Goal: Navigation & Orientation: Find specific page/section

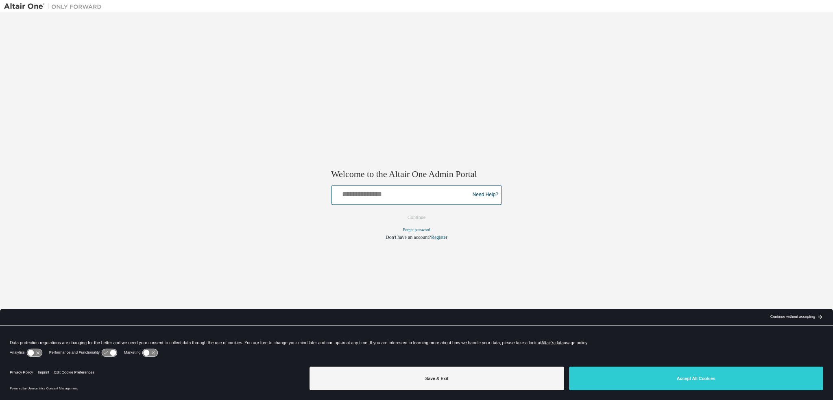
click at [359, 198] on input "text" at bounding box center [402, 193] width 134 height 12
type input "**********"
click at [399, 211] on button "Continue" at bounding box center [416, 217] width 35 height 12
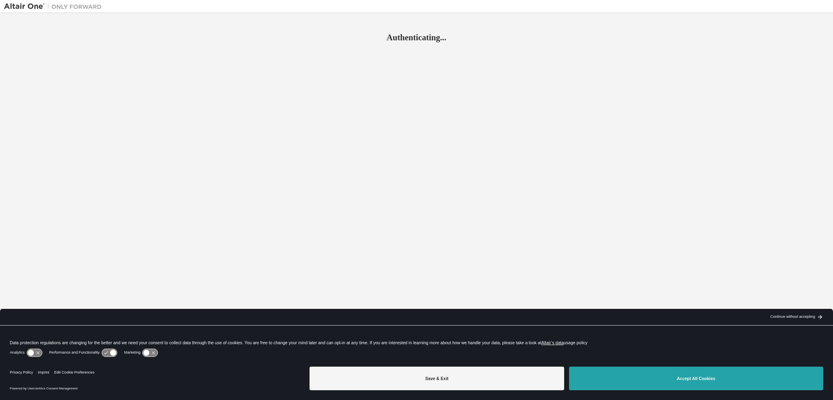
click at [674, 375] on button "Accept All Cookies" at bounding box center [696, 378] width 254 height 24
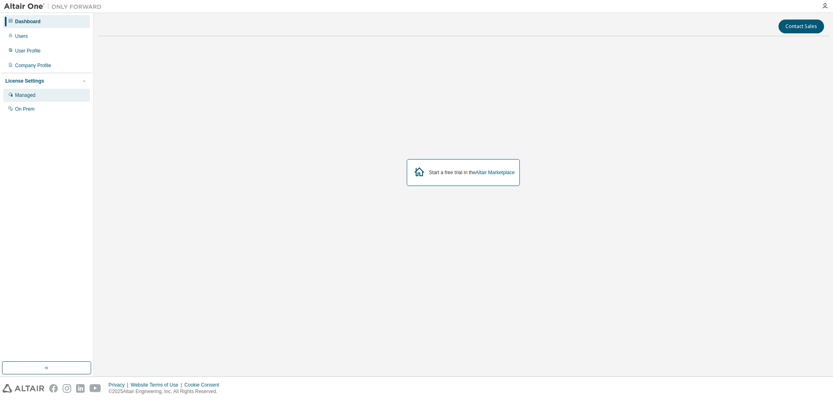
click at [33, 97] on div "Managed" at bounding box center [25, 95] width 20 height 7
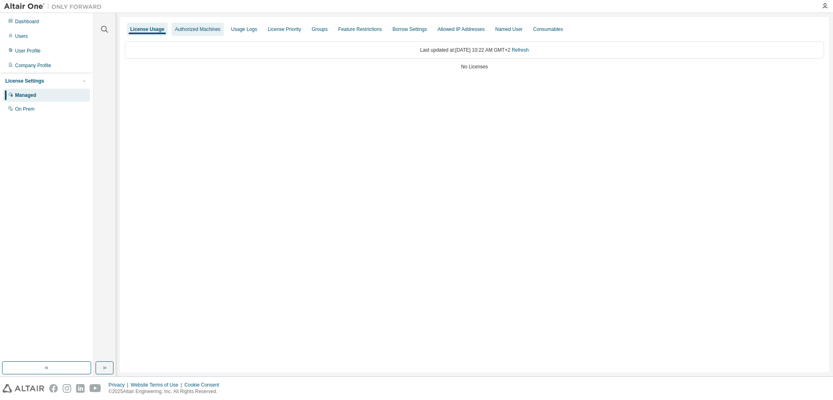
click at [185, 29] on div "Authorized Machines" at bounding box center [198, 29] width 46 height 7
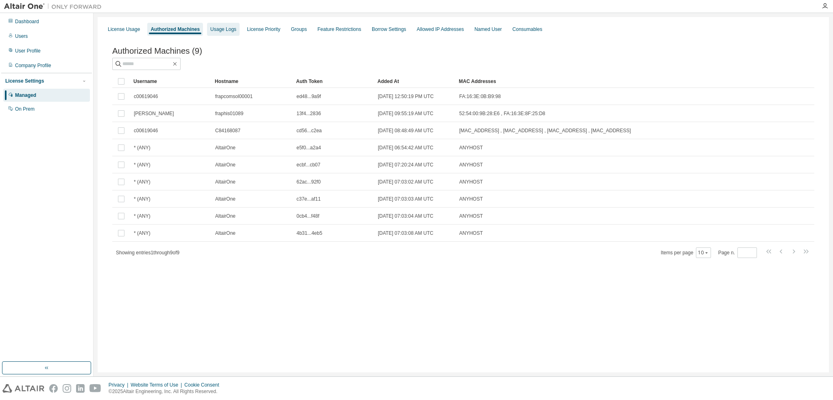
click at [224, 32] on div "Usage Logs" at bounding box center [223, 29] width 26 height 7
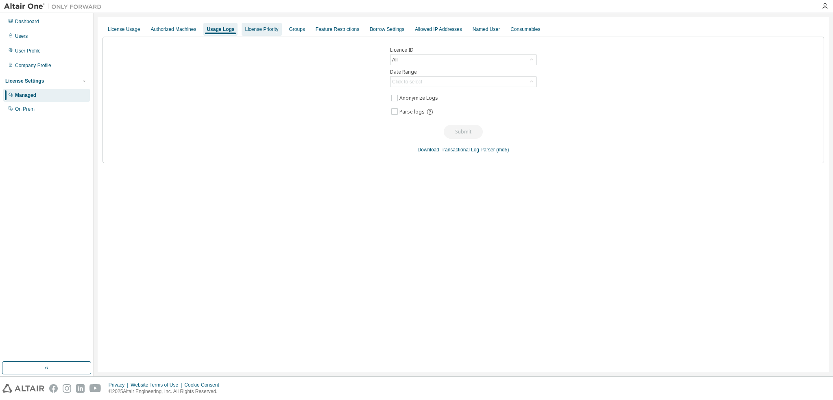
click at [252, 27] on div "License Priority" at bounding box center [261, 29] width 33 height 7
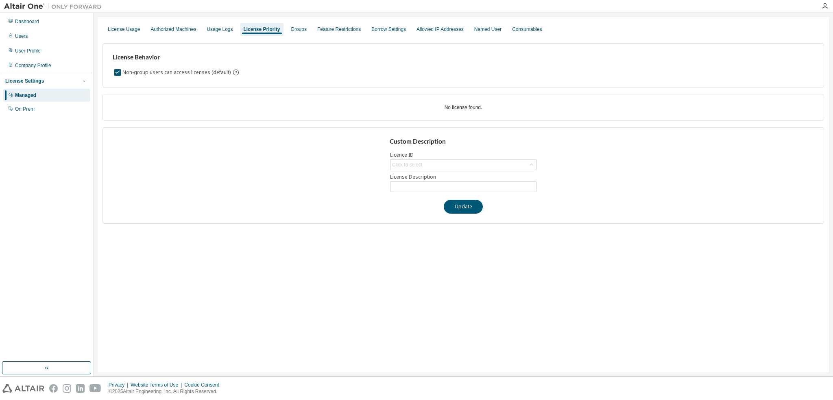
drag, startPoint x: 454, startPoint y: 316, endPoint x: 461, endPoint y: 302, distance: 16.2
click at [455, 316] on div "License Usage Authorized Machines Usage Logs License Priority Groups Feature Re…" at bounding box center [463, 194] width 731 height 355
click at [288, 27] on div "Groups" at bounding box center [299, 29] width 22 height 13
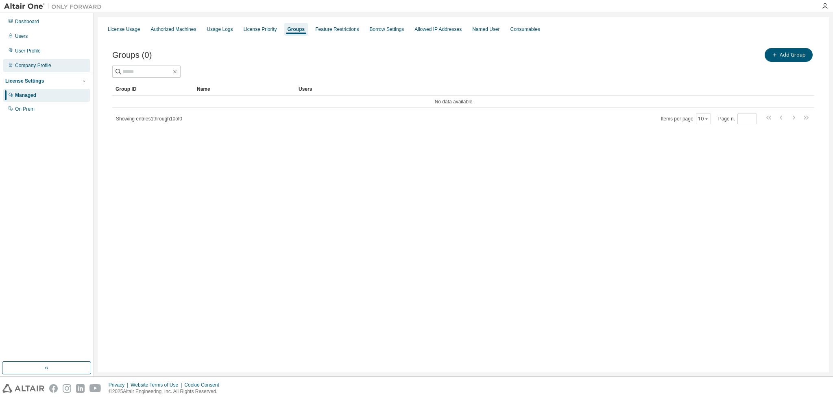
click at [56, 64] on div "Company Profile" at bounding box center [46, 65] width 87 height 13
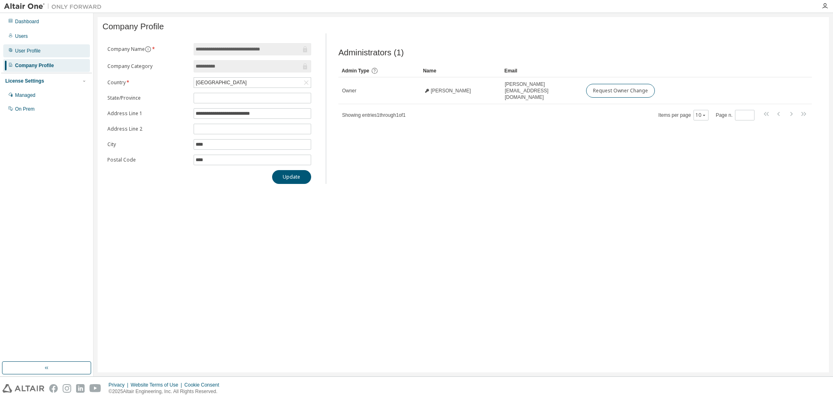
click at [52, 53] on div "User Profile" at bounding box center [46, 50] width 87 height 13
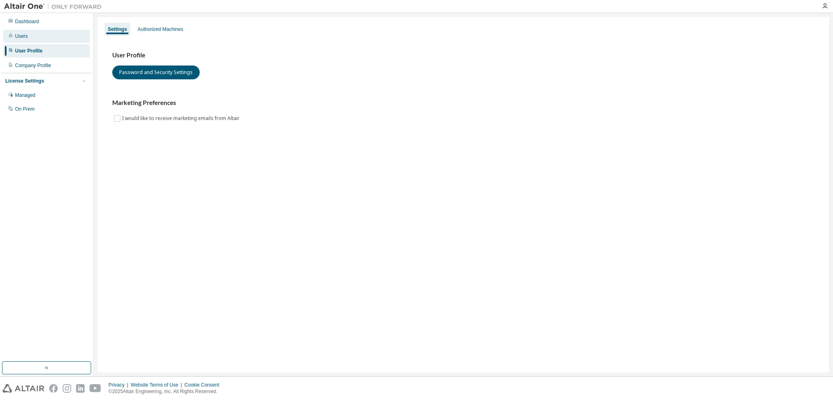
click at [47, 38] on div "Users" at bounding box center [46, 36] width 87 height 13
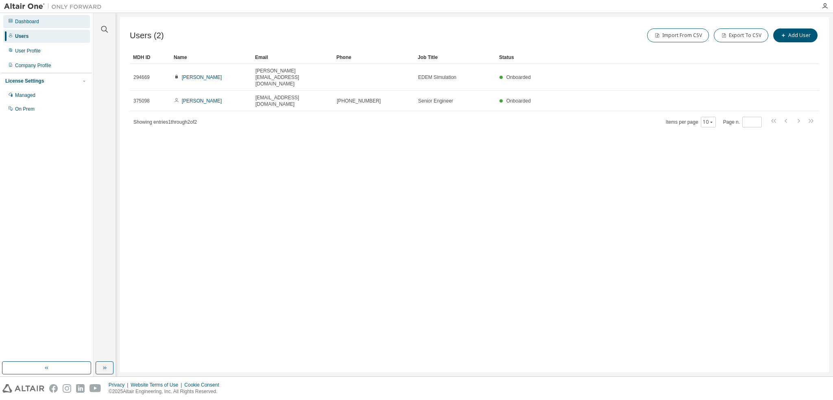
click at [40, 25] on div "Dashboard" at bounding box center [46, 21] width 87 height 13
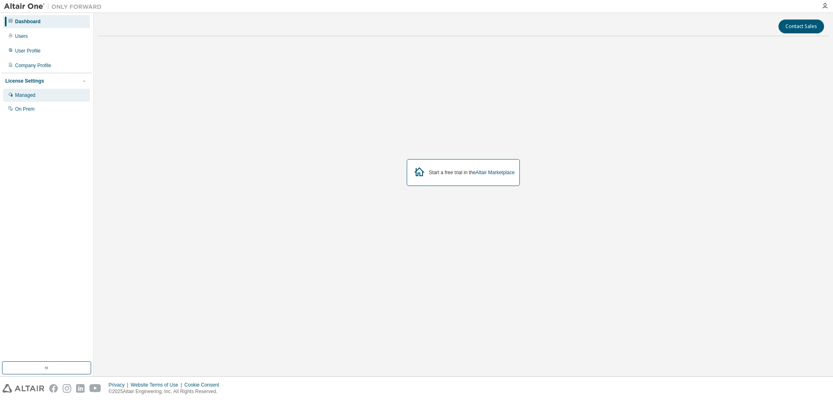
click at [27, 96] on div "Managed" at bounding box center [25, 95] width 20 height 7
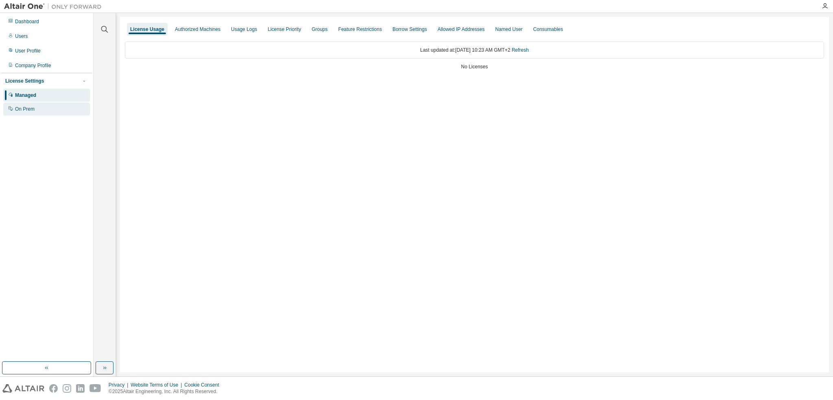
click at [27, 109] on div "On Prem" at bounding box center [25, 109] width 20 height 7
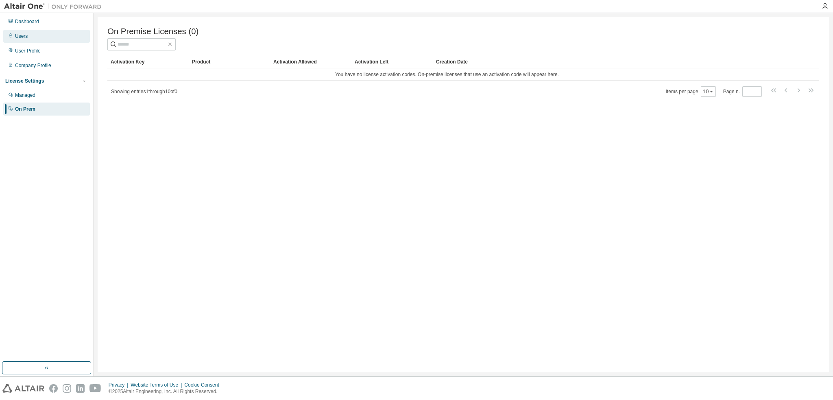
click at [47, 41] on div "Users" at bounding box center [46, 36] width 87 height 13
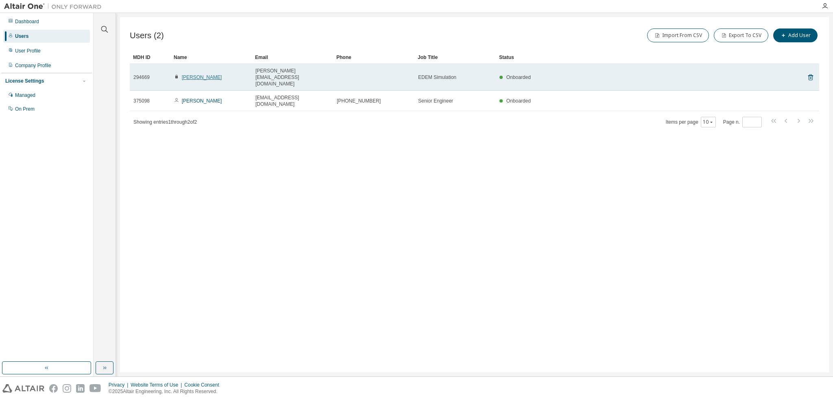
click at [203, 74] on link "Christoph Vogler" at bounding box center [202, 77] width 40 height 6
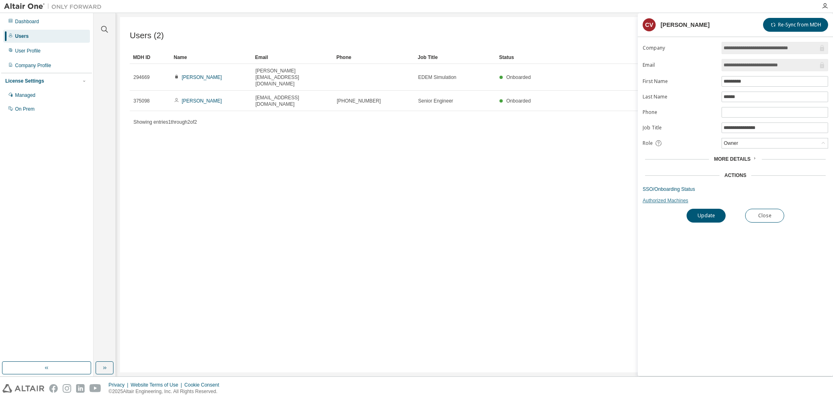
click at [668, 198] on link "Authorized Machines" at bounding box center [735, 200] width 185 height 7
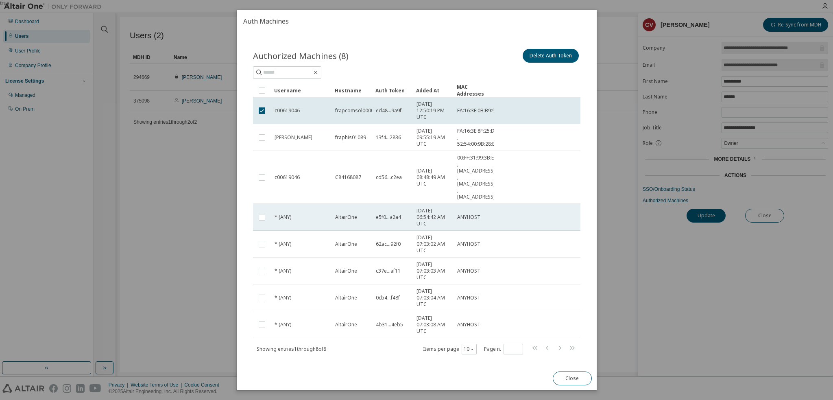
click at [271, 218] on td "* (ANY)" at bounding box center [301, 217] width 61 height 27
click at [583, 378] on button "Close" at bounding box center [571, 378] width 39 height 14
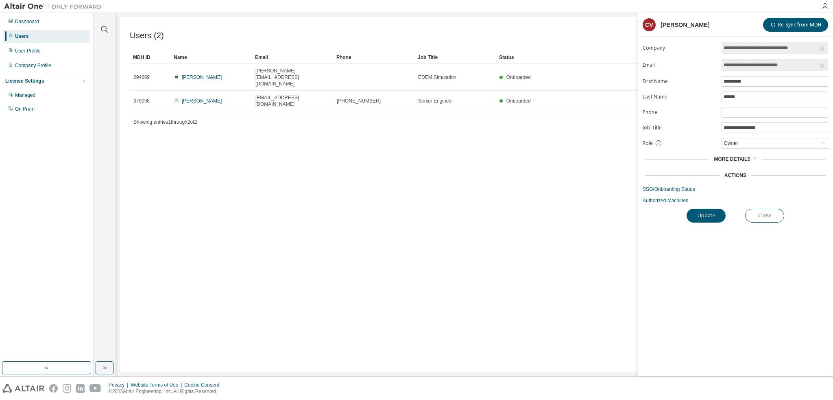
click at [36, 4] on img at bounding box center [55, 6] width 102 height 8
click at [59, 8] on img at bounding box center [55, 6] width 102 height 8
click at [21, 98] on div "Managed" at bounding box center [25, 95] width 20 height 7
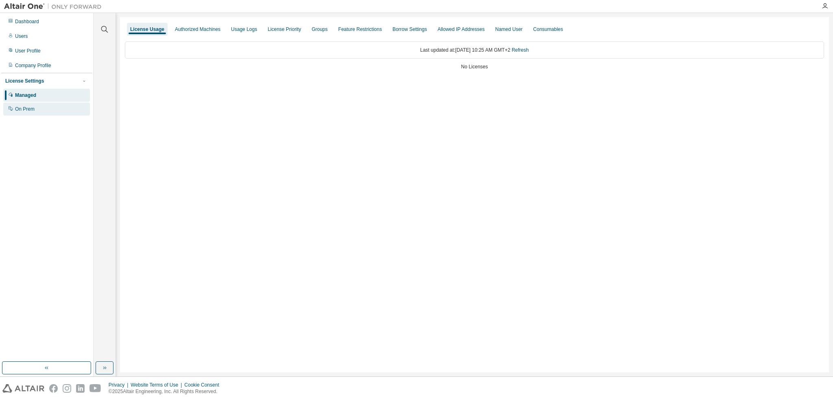
click at [30, 107] on div "On Prem" at bounding box center [25, 109] width 20 height 7
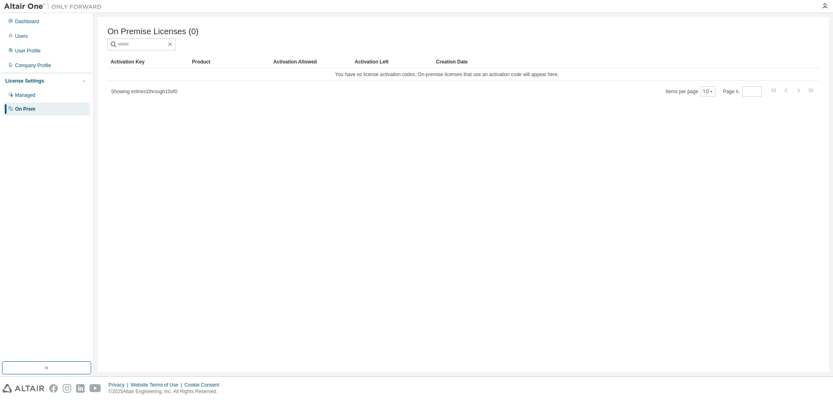
click at [131, 94] on span "Showing entries 1 through 10 of 0" at bounding box center [144, 92] width 66 height 6
click at [200, 65] on div "Product" at bounding box center [229, 61] width 75 height 13
click at [137, 63] on div "Activation Key" at bounding box center [148, 61] width 75 height 13
click at [23, 94] on div "Managed" at bounding box center [25, 95] width 20 height 7
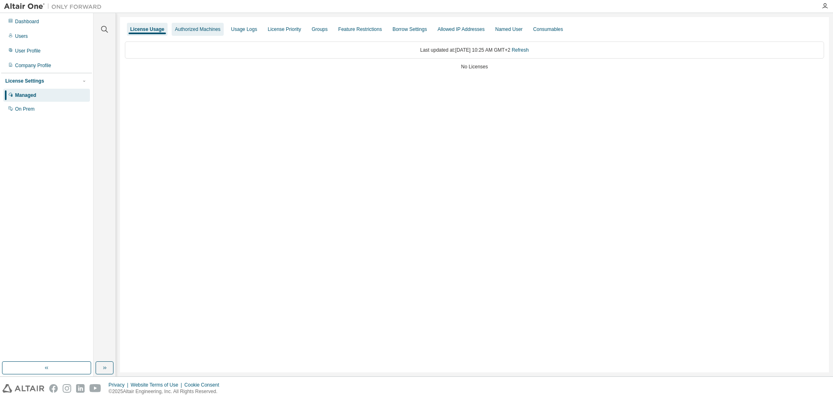
click at [189, 31] on div "Authorized Machines" at bounding box center [198, 29] width 46 height 7
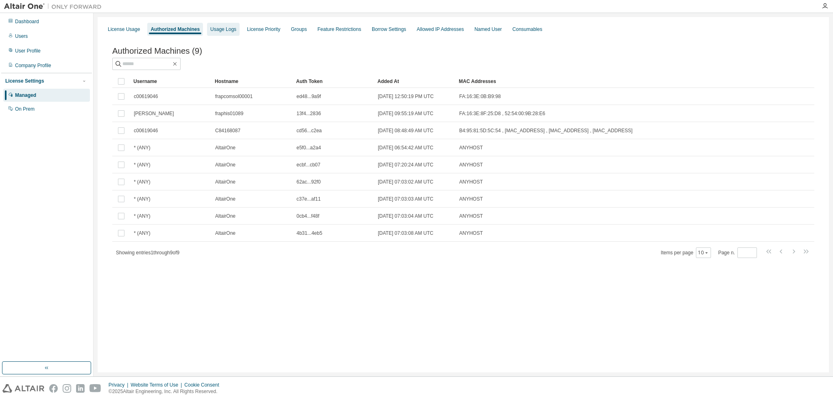
click at [227, 28] on div "Usage Logs" at bounding box center [223, 29] width 26 height 7
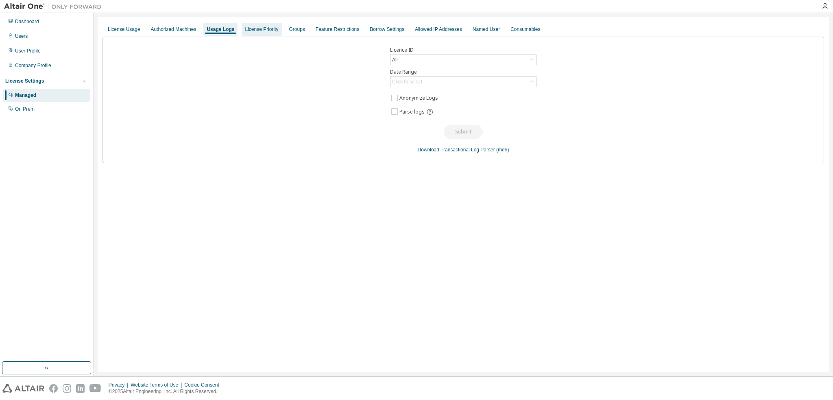
click at [262, 31] on div "License Priority" at bounding box center [261, 29] width 33 height 7
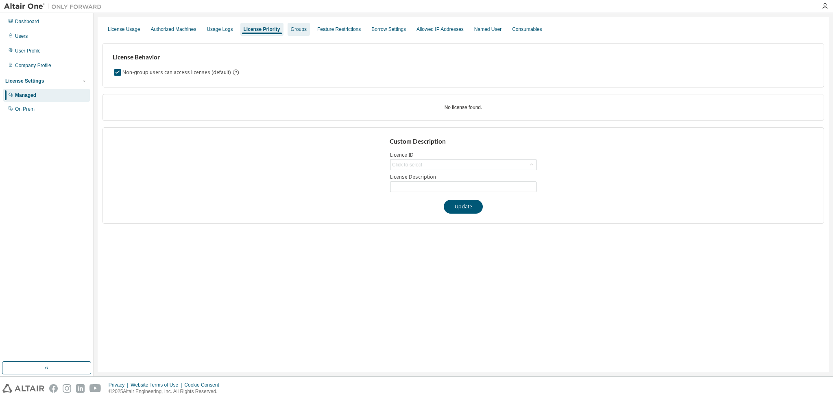
click at [299, 31] on div "Groups" at bounding box center [299, 29] width 16 height 7
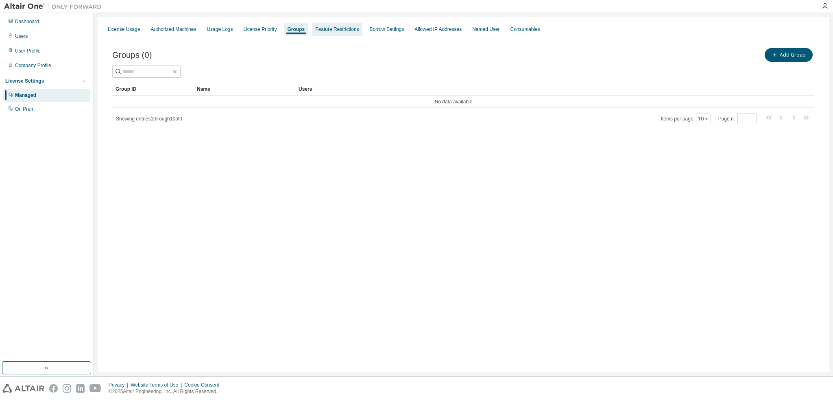
click at [338, 31] on div "Feature Restrictions" at bounding box center [337, 29] width 44 height 7
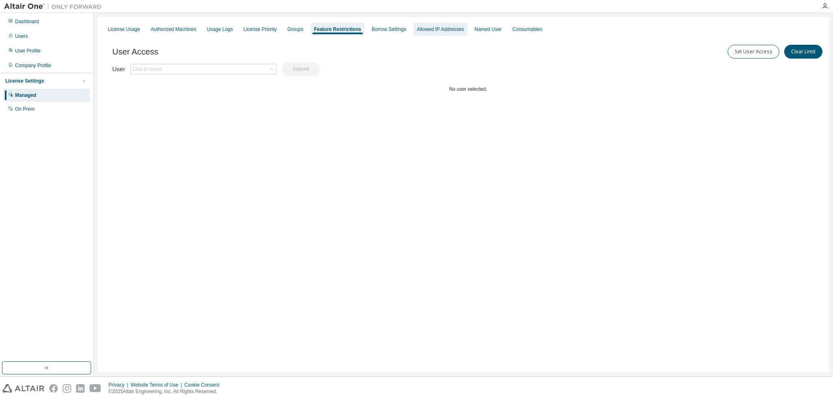
drag, startPoint x: 392, startPoint y: 30, endPoint x: 430, endPoint y: 30, distance: 37.4
click at [393, 29] on div "Borrow Settings" at bounding box center [389, 29] width 35 height 7
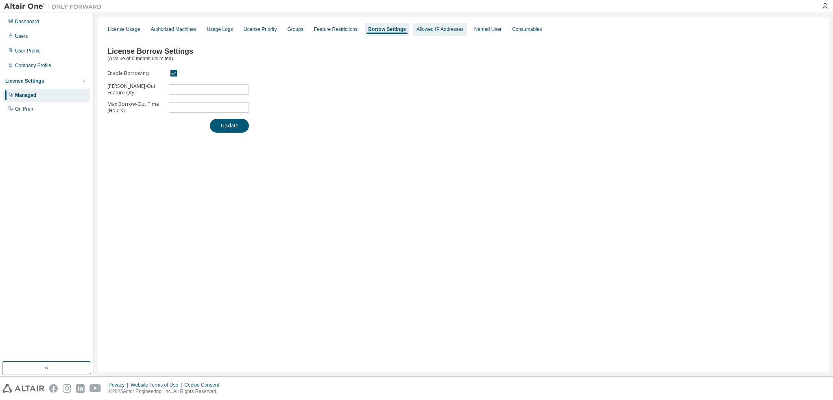
click at [437, 30] on div "Allowed IP Addresses" at bounding box center [439, 29] width 47 height 7
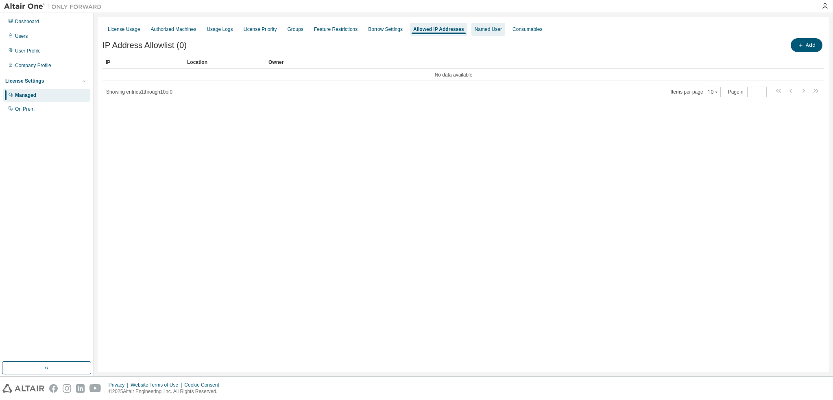
click at [483, 30] on div "Named User" at bounding box center [488, 29] width 27 height 7
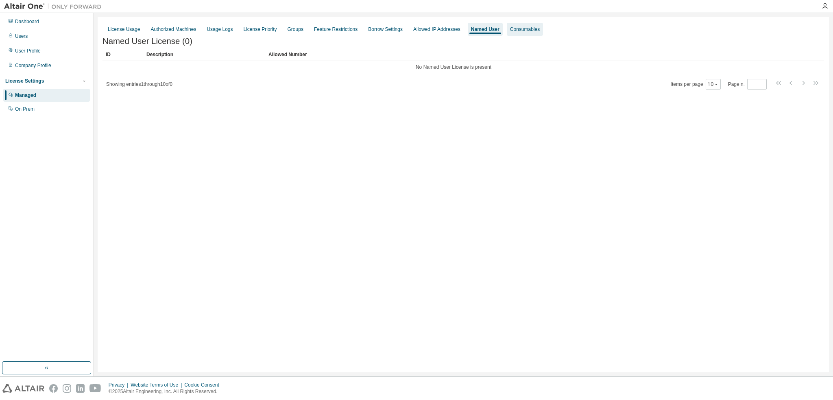
click at [516, 30] on div "Consumables" at bounding box center [525, 29] width 30 height 7
